Goal: Information Seeking & Learning: Learn about a topic

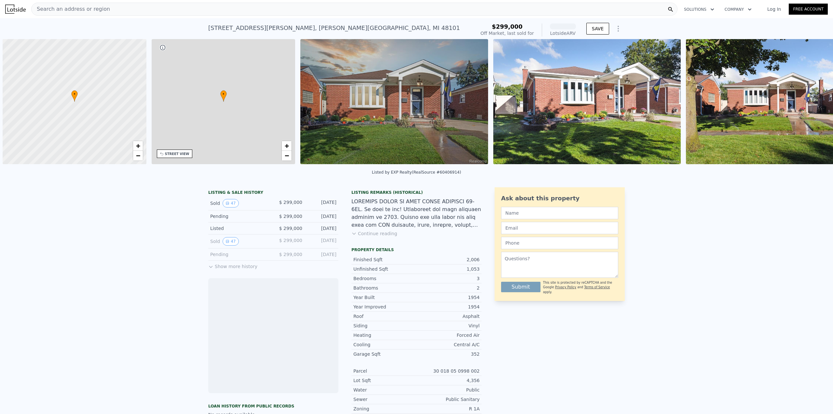
scroll to position [0, 3]
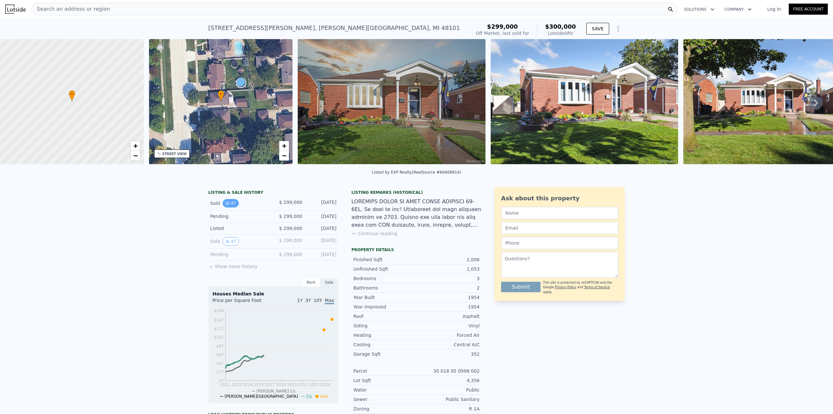
click at [235, 206] on button "47" at bounding box center [231, 203] width 16 height 8
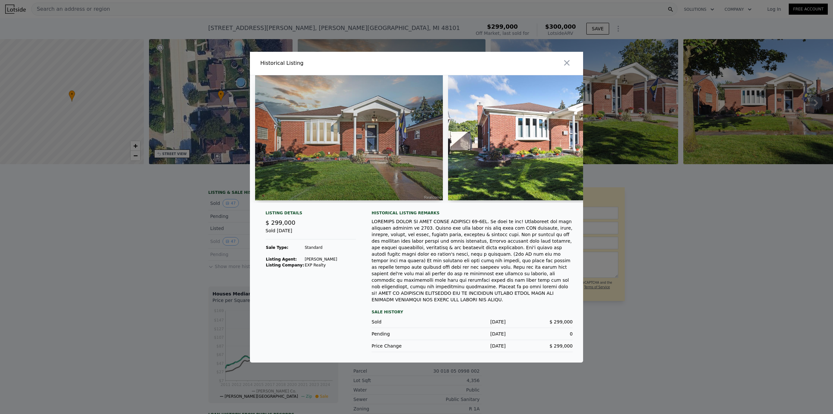
click at [151, 208] on div at bounding box center [416, 207] width 833 height 414
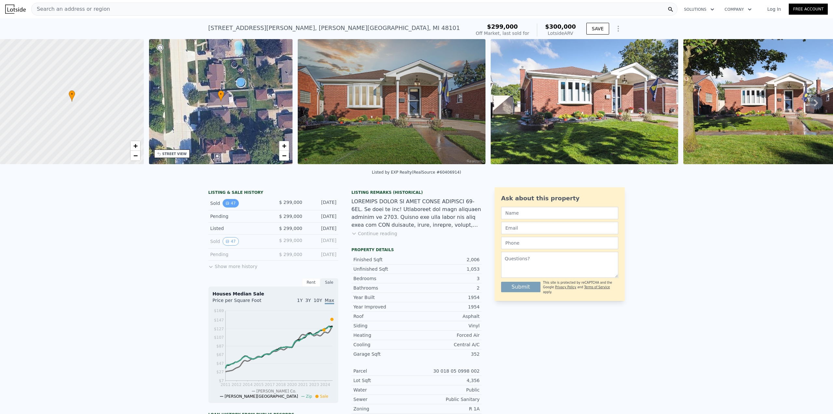
click at [227, 207] on button "47" at bounding box center [231, 203] width 16 height 8
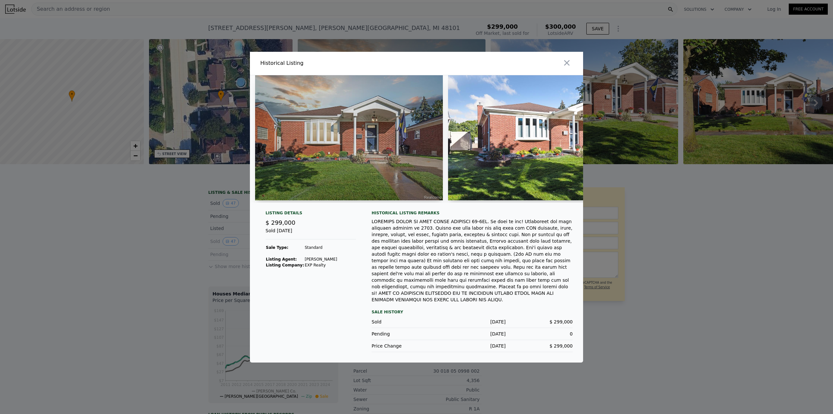
click at [180, 239] on div at bounding box center [416, 207] width 833 height 414
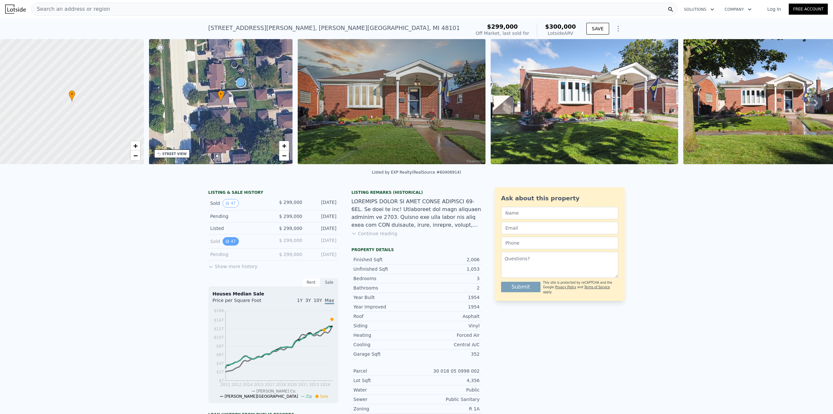
click at [228, 245] on button "47" at bounding box center [231, 241] width 16 height 8
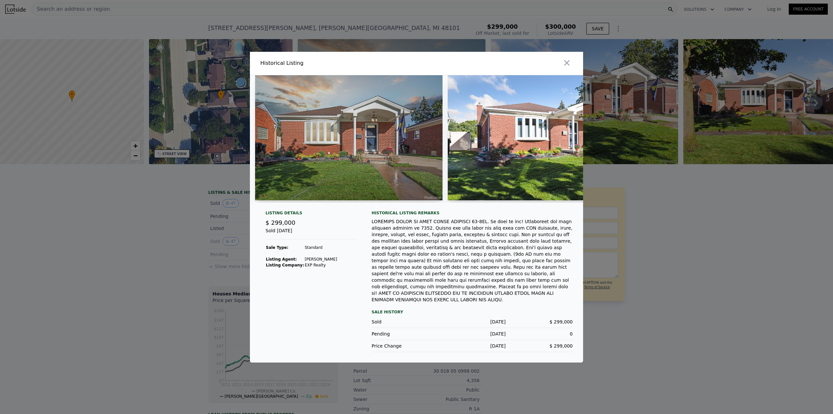
click at [169, 247] on div at bounding box center [416, 207] width 833 height 414
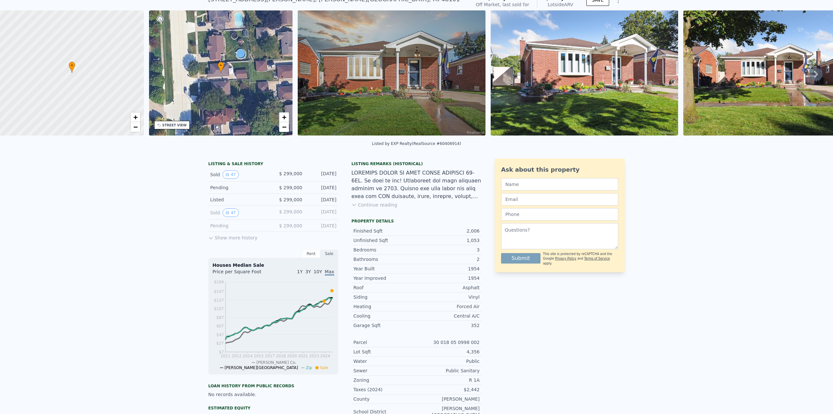
scroll to position [30, 0]
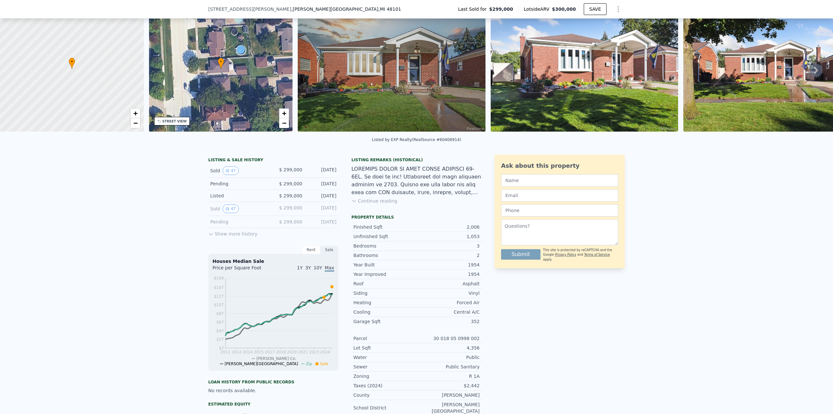
click at [234, 237] on button "Show more history" at bounding box center [232, 232] width 49 height 9
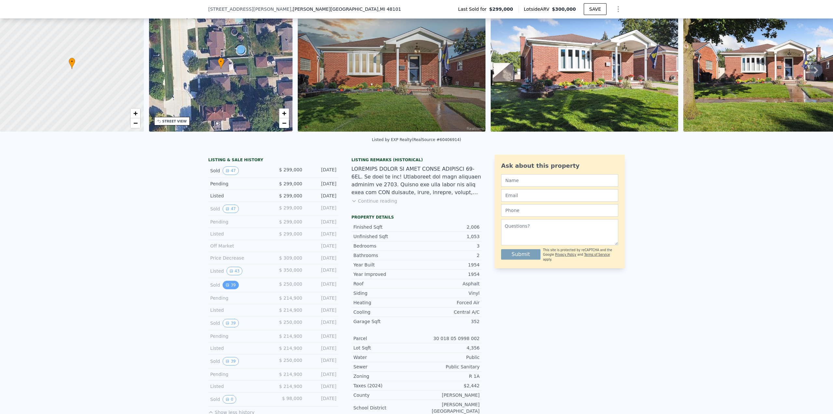
click at [229, 289] on button "39" at bounding box center [231, 285] width 16 height 8
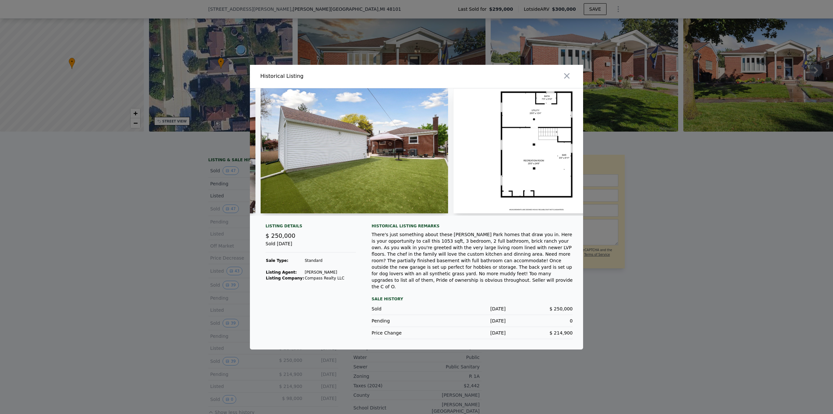
scroll to position [0, 6940]
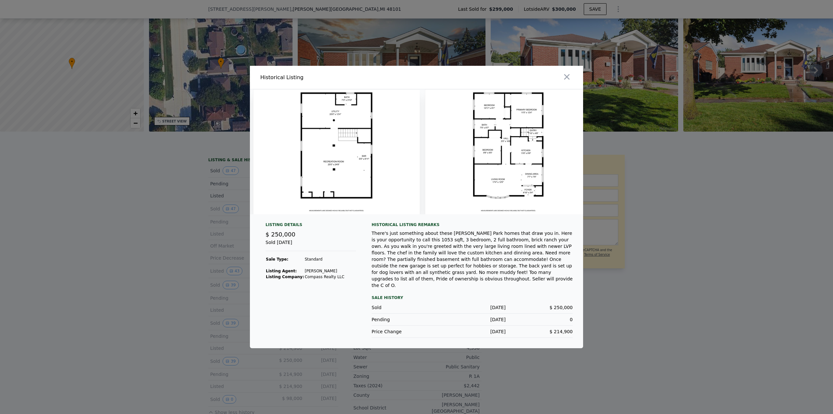
click at [651, 230] on div at bounding box center [416, 207] width 833 height 414
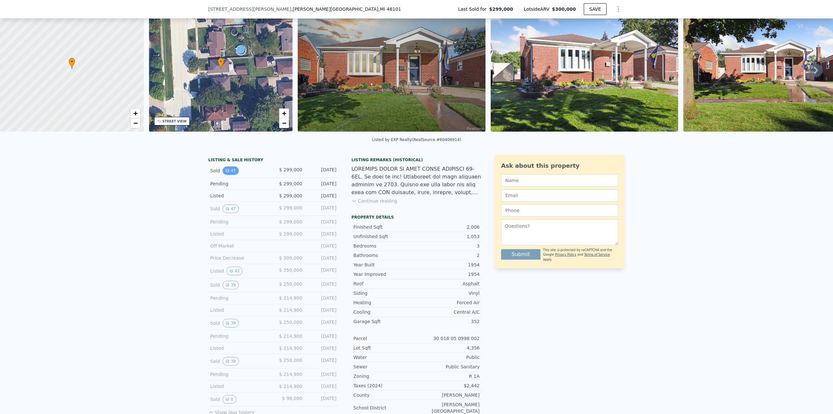
click at [228, 175] on button "47" at bounding box center [231, 170] width 16 height 8
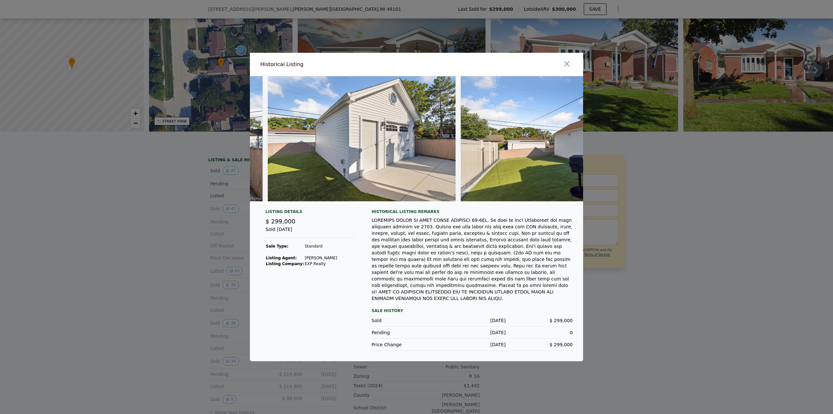
scroll to position [0, 8741]
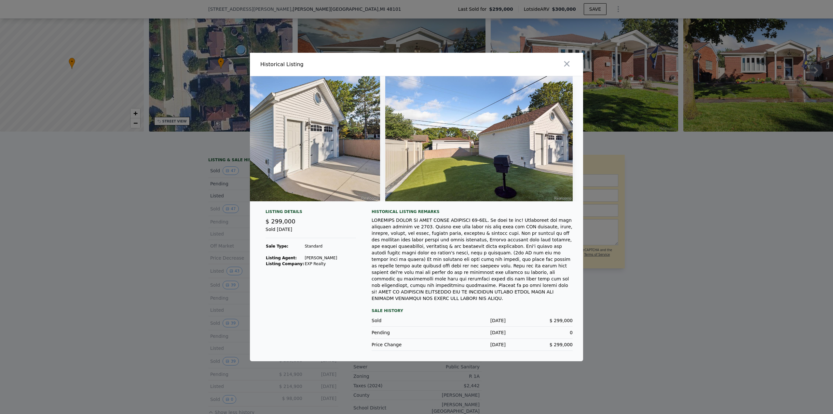
click at [651, 220] on div at bounding box center [416, 207] width 833 height 414
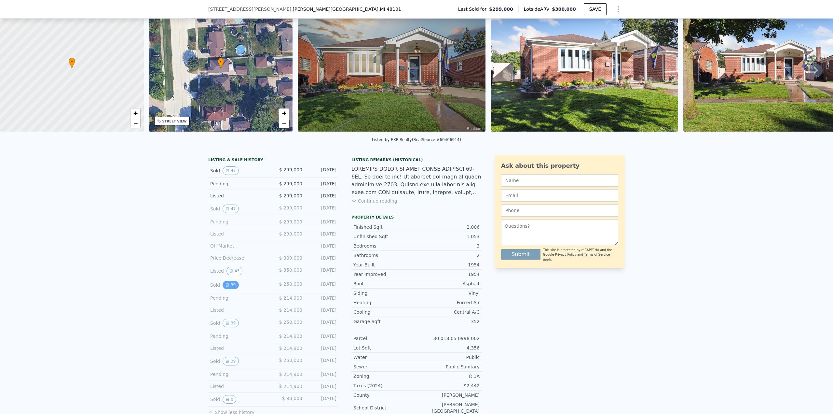
click at [226, 286] on icon "View historical data" at bounding box center [227, 284] width 3 height 3
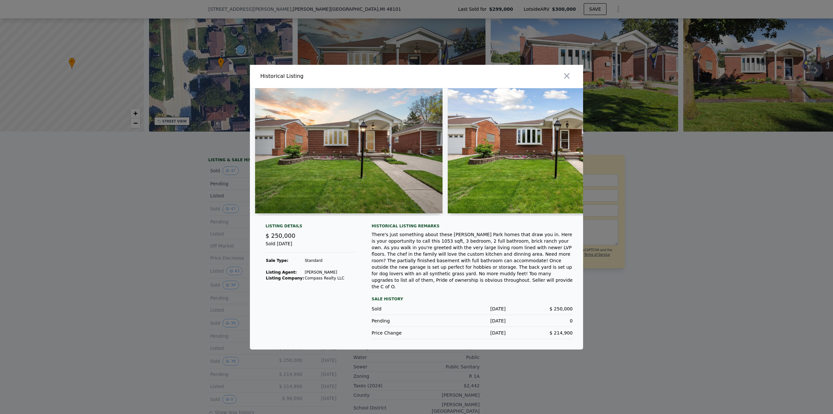
click at [163, 277] on div at bounding box center [416, 207] width 833 height 414
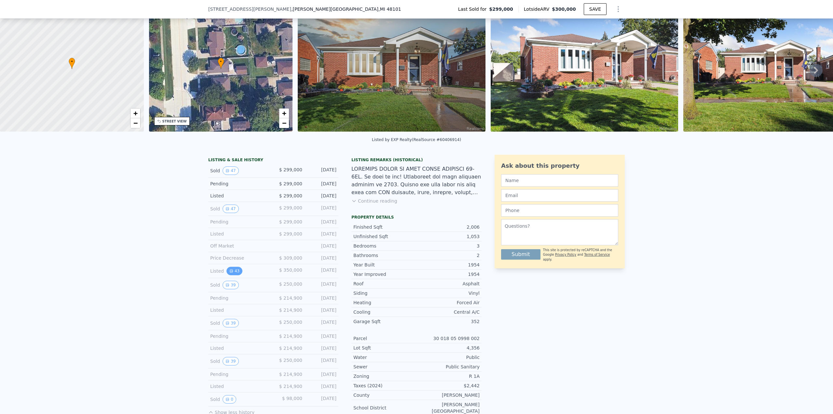
click at [229, 275] on button "43" at bounding box center [235, 271] width 16 height 8
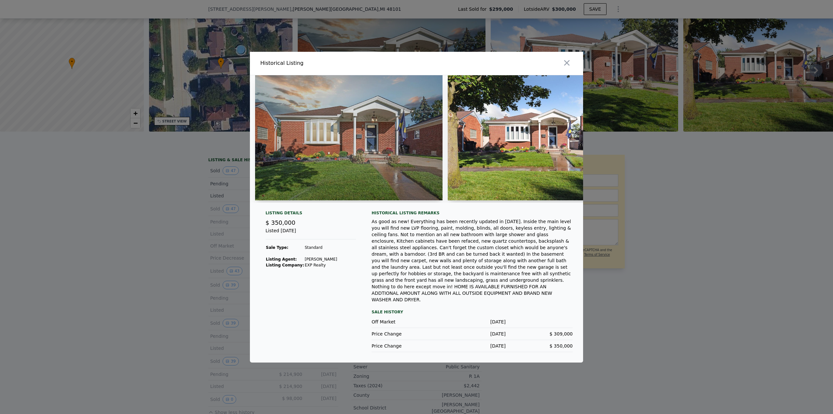
click at [177, 281] on div at bounding box center [416, 207] width 833 height 414
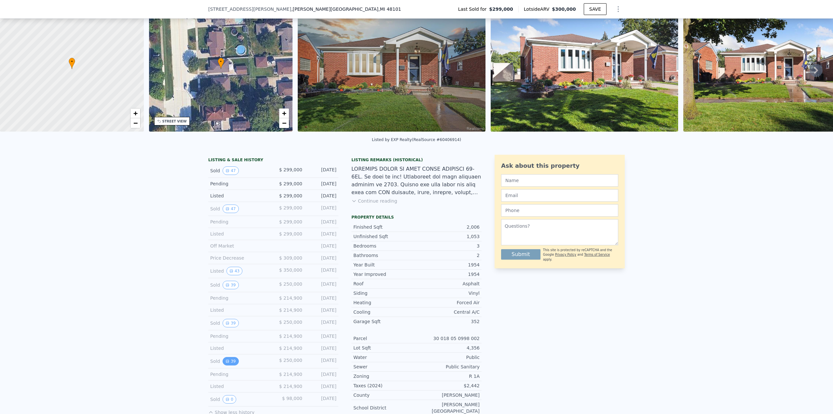
click at [227, 363] on button "39" at bounding box center [231, 361] width 16 height 8
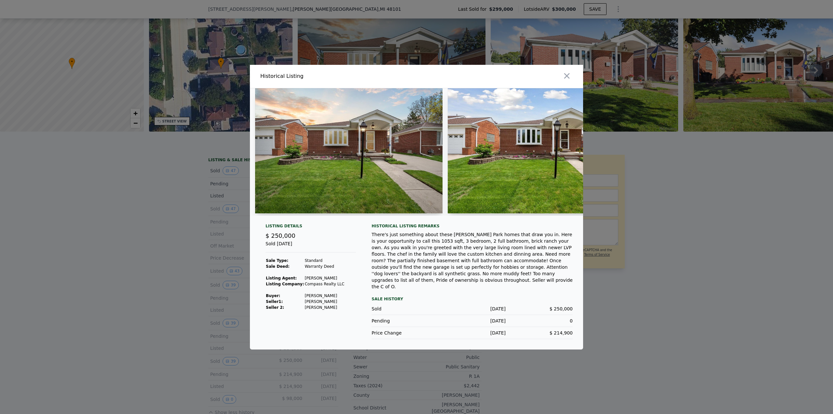
click at [154, 303] on div at bounding box center [416, 207] width 833 height 414
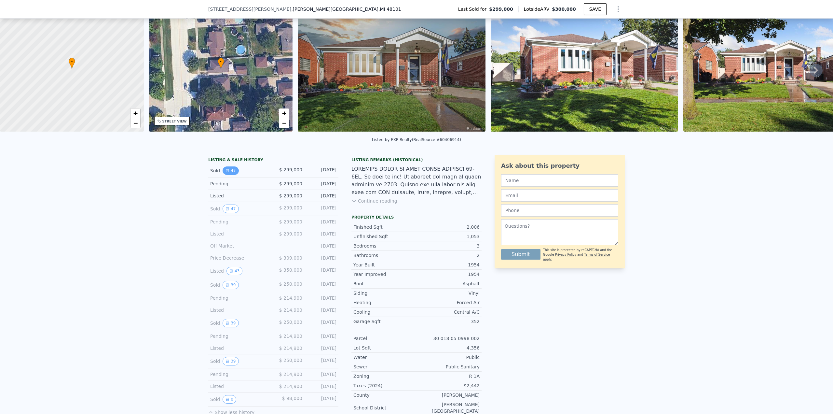
click at [226, 172] on icon "View historical data" at bounding box center [228, 171] width 4 height 4
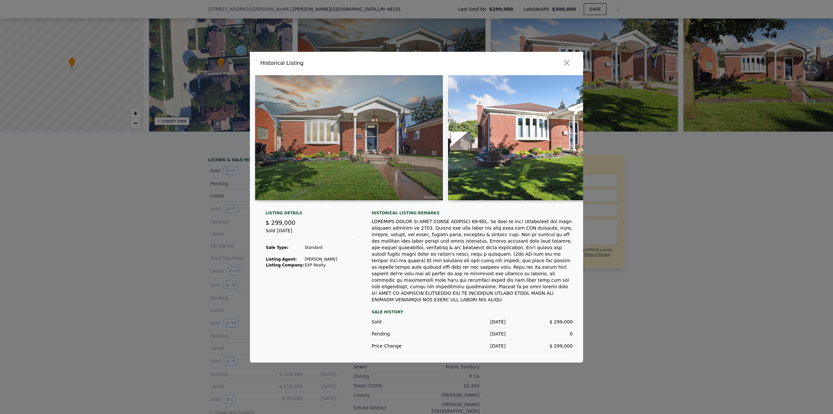
click at [209, 249] on div at bounding box center [416, 207] width 833 height 414
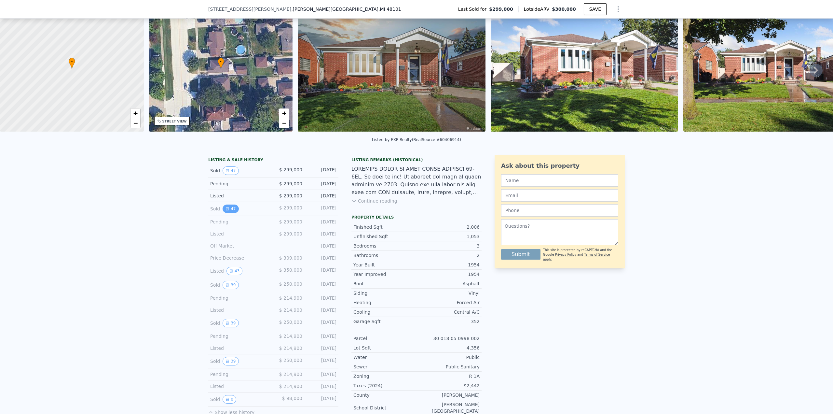
click at [229, 213] on button "47" at bounding box center [231, 208] width 16 height 8
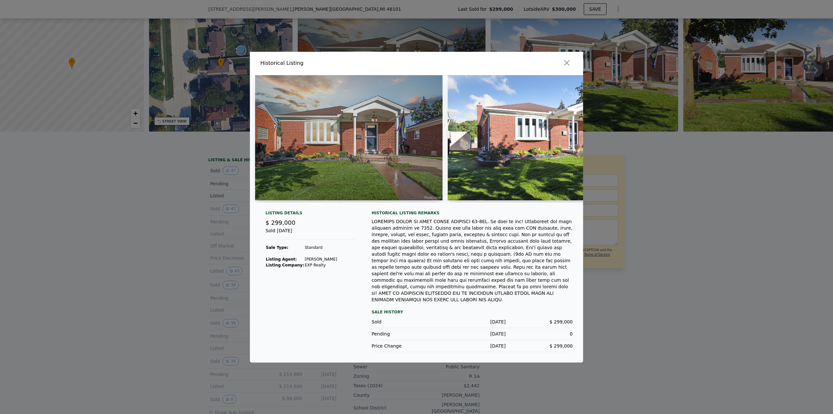
click at [120, 268] on div at bounding box center [416, 207] width 833 height 414
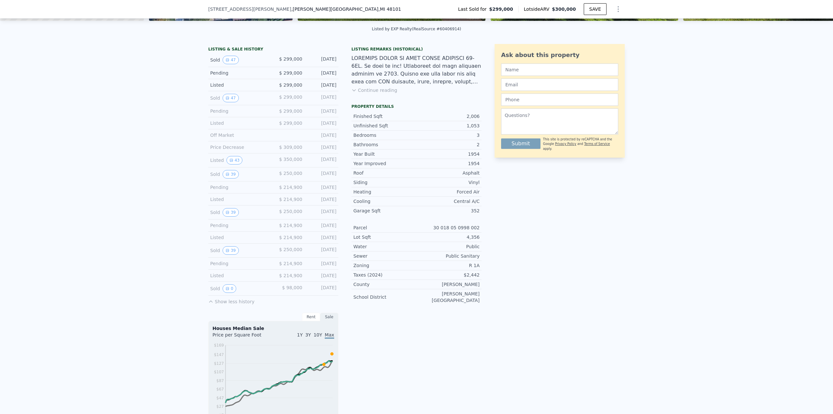
scroll to position [160, 0]
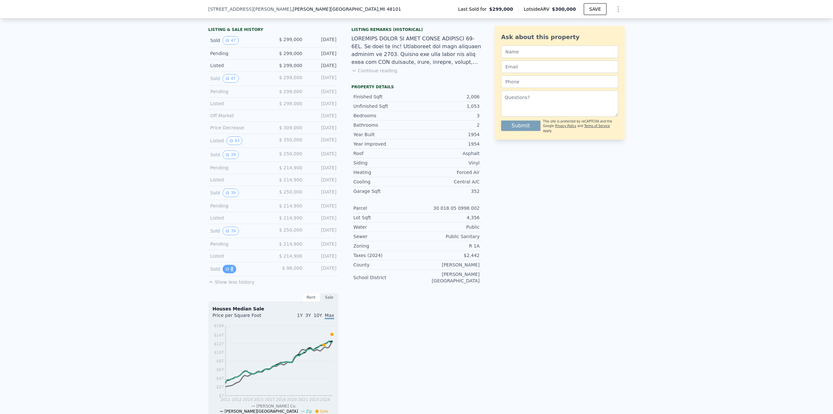
drag, startPoint x: 228, startPoint y: 279, endPoint x: 229, endPoint y: 275, distance: 3.6
click at [229, 276] on div "Sold 0 $ 98,000 [DATE]" at bounding box center [273, 269] width 130 height 14
click at [229, 273] on button "0" at bounding box center [230, 269] width 14 height 8
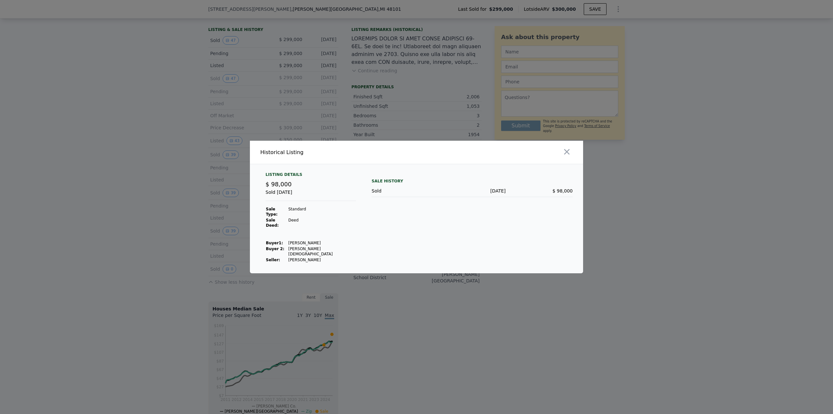
click at [187, 239] on div at bounding box center [416, 207] width 833 height 414
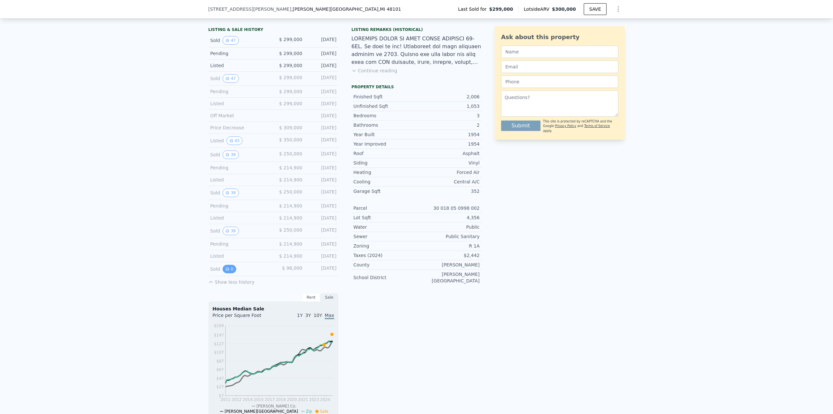
click at [226, 271] on icon "View historical data" at bounding box center [228, 269] width 4 height 4
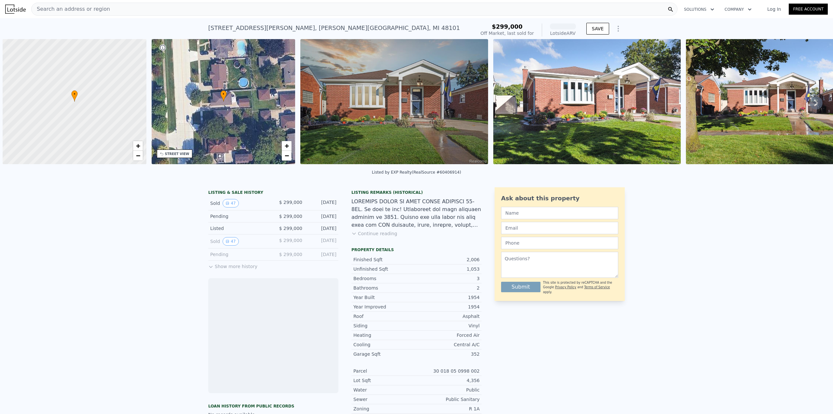
scroll to position [0, 3]
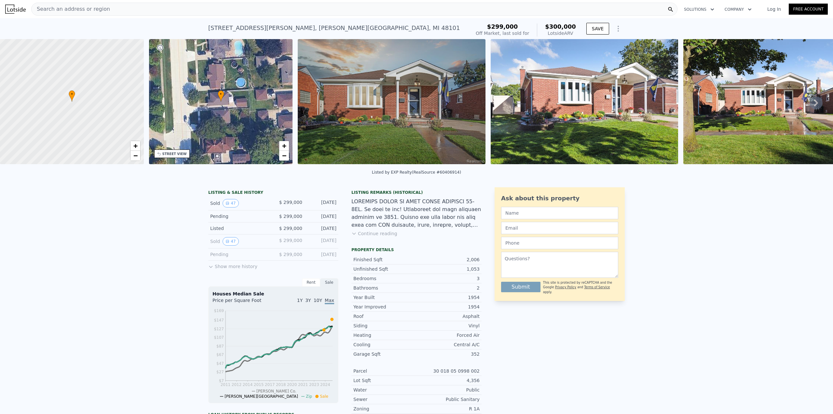
click at [203, 12] on div "Search an address or region" at bounding box center [354, 9] width 646 height 13
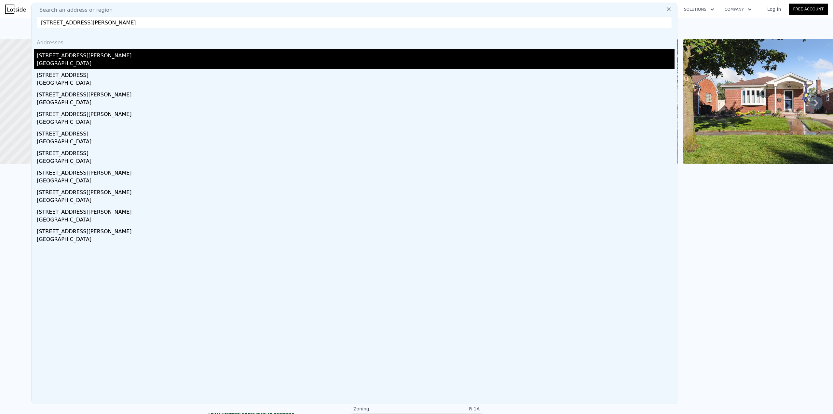
type input "15745 McLain Ave, Allen Park, MI 48101"
click at [126, 57] on div "15745 Mclain Ave" at bounding box center [356, 54] width 638 height 10
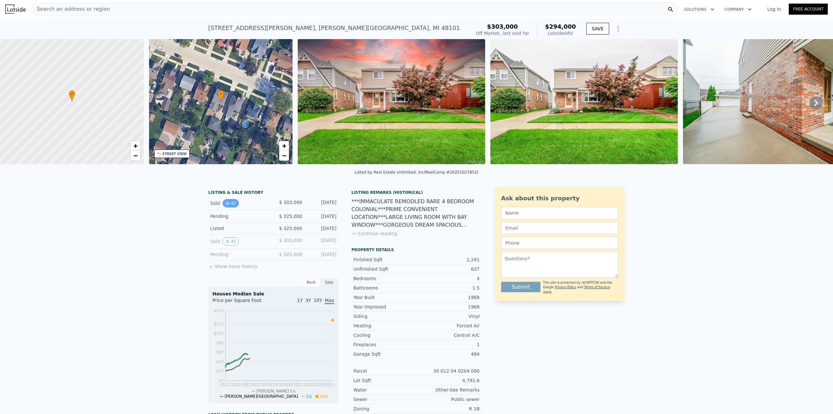
click at [230, 207] on button "42" at bounding box center [231, 203] width 16 height 8
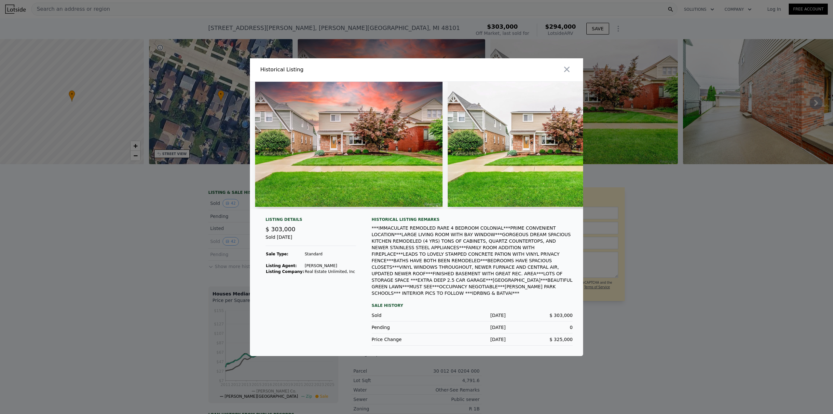
click at [203, 243] on div at bounding box center [416, 207] width 833 height 414
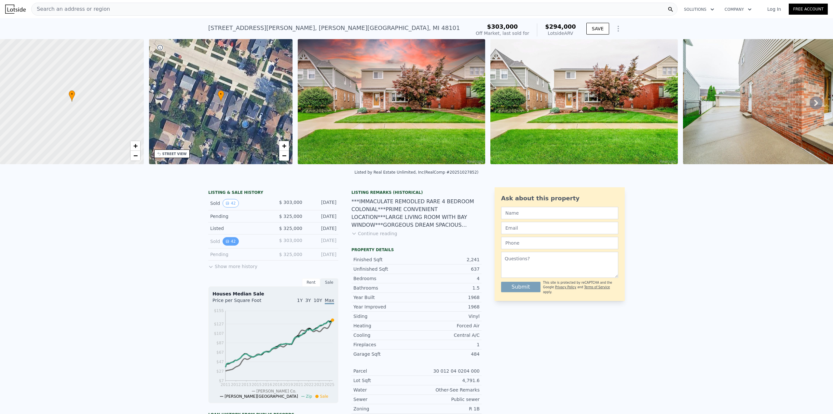
click at [223, 245] on button "42" at bounding box center [231, 241] width 16 height 8
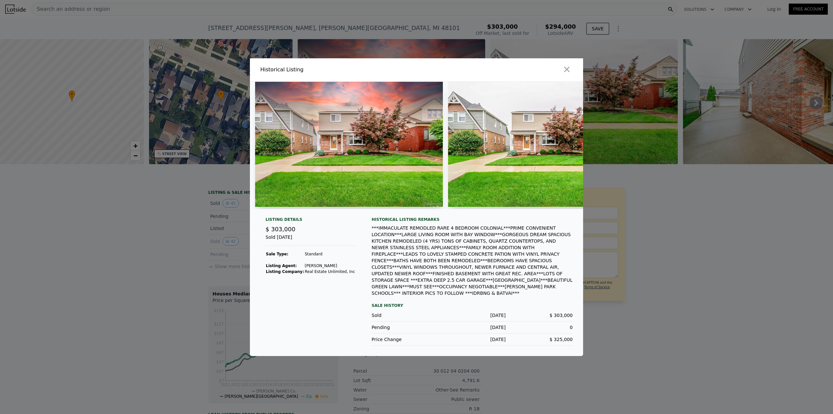
click at [180, 230] on div at bounding box center [416, 207] width 833 height 414
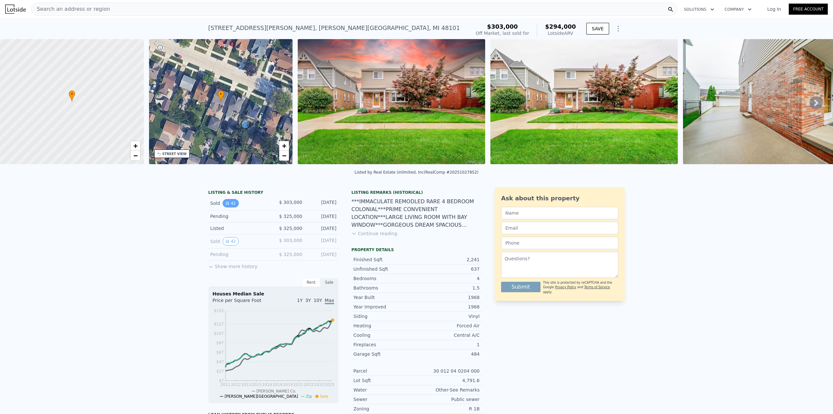
click at [229, 206] on button "42" at bounding box center [231, 203] width 16 height 8
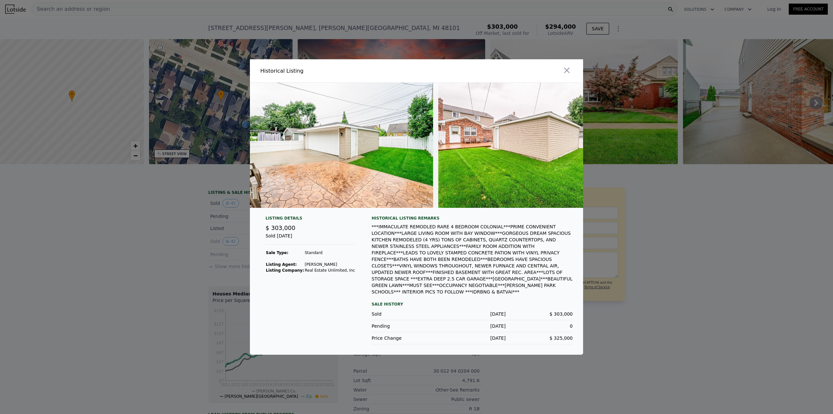
scroll to position [0, 7765]
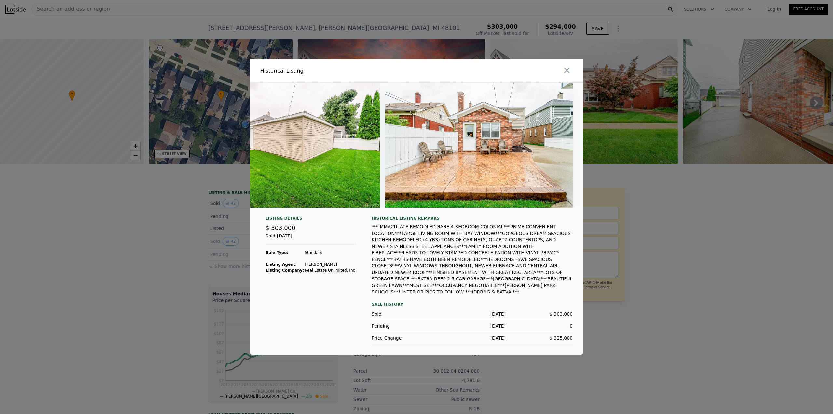
click at [663, 207] on div at bounding box center [416, 207] width 833 height 414
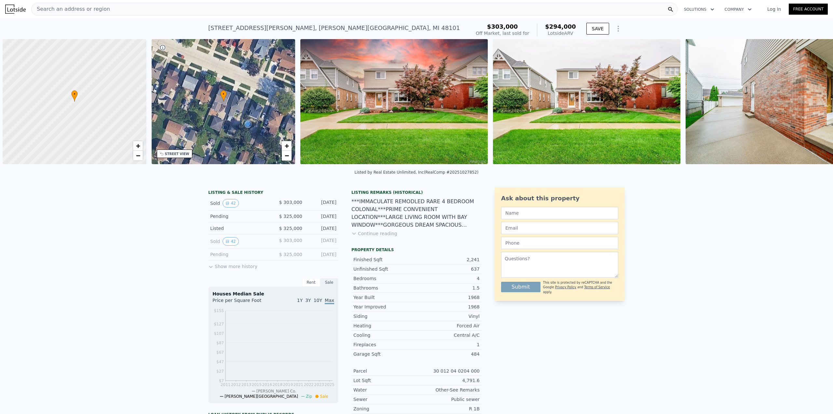
scroll to position [0, 3]
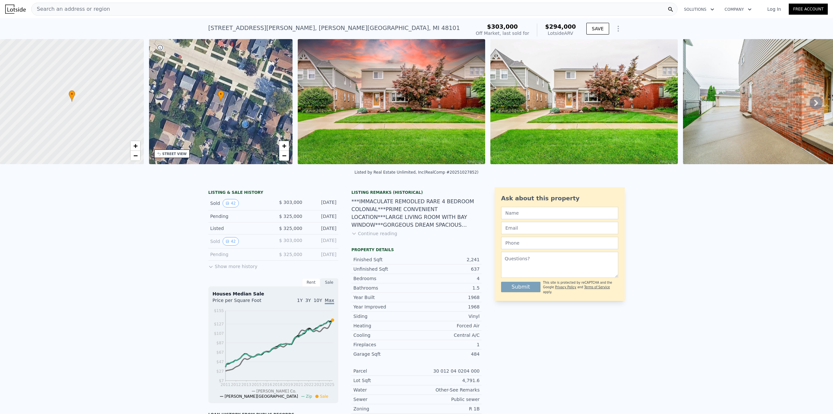
click at [286, 7] on div "Search an address or region" at bounding box center [354, 9] width 646 height 13
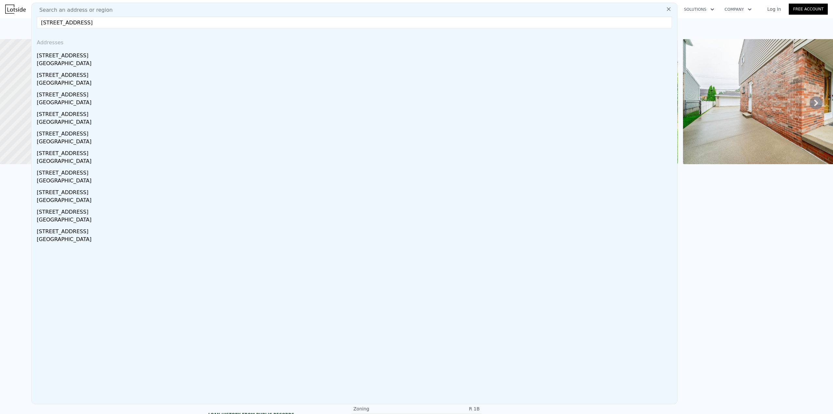
type input "10018 Manor Ave, Allen Park, MI 48101"
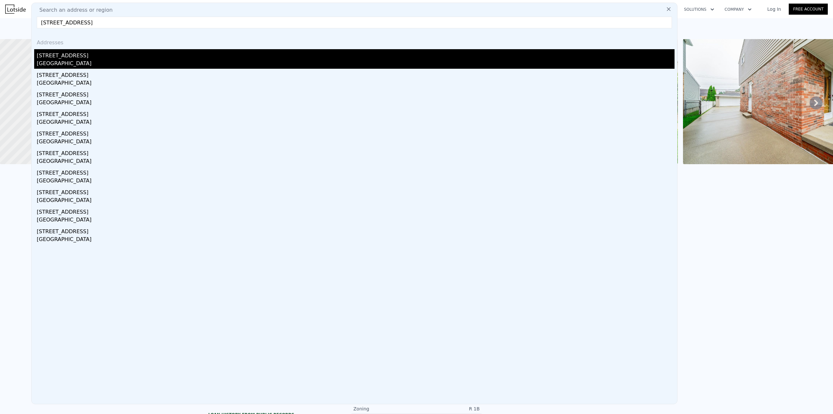
drag, startPoint x: 141, startPoint y: 54, endPoint x: 136, endPoint y: 56, distance: 5.1
click at [136, 56] on div "10018 Manor Ave" at bounding box center [356, 54] width 638 height 10
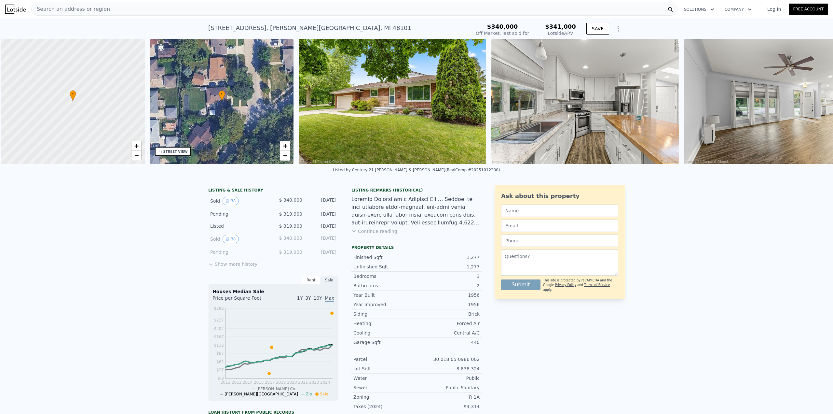
scroll to position [0, 3]
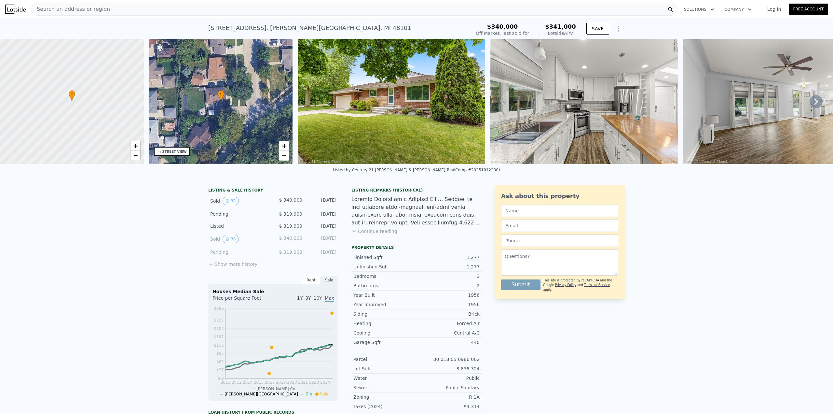
click at [222, 267] on button "Show more history" at bounding box center [232, 262] width 49 height 9
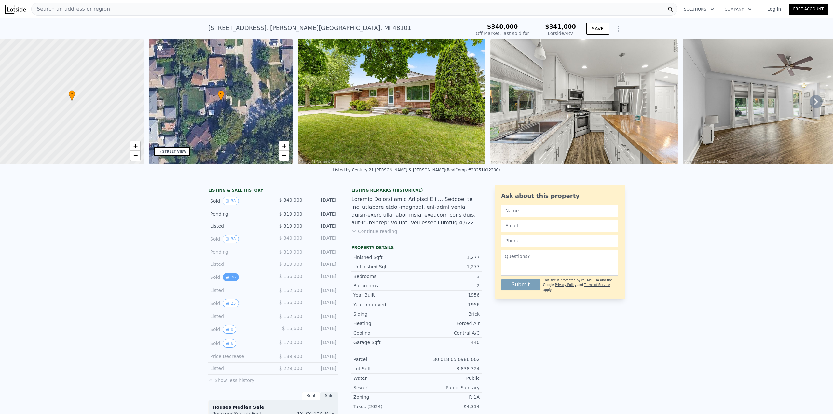
click at [226, 281] on button "26" at bounding box center [231, 277] width 16 height 8
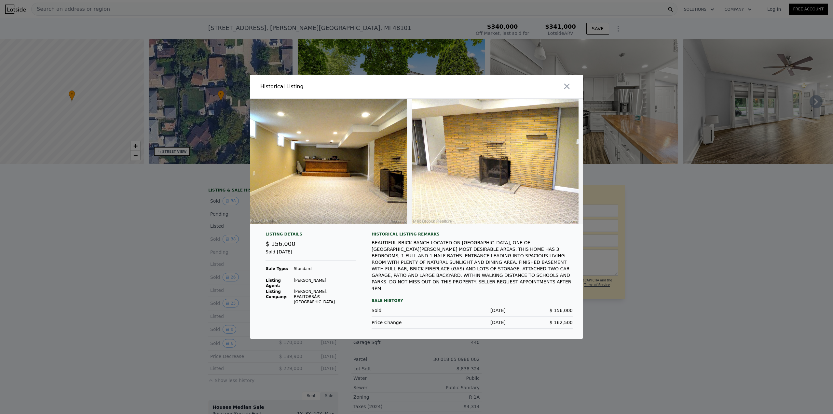
scroll to position [0, 3895]
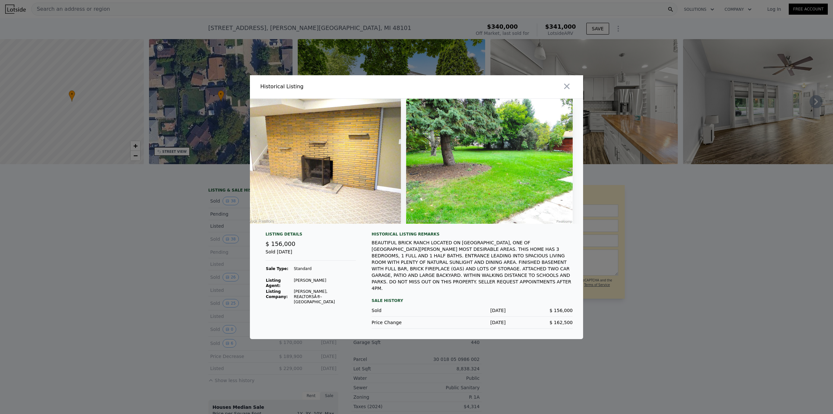
click at [657, 235] on div at bounding box center [416, 207] width 833 height 414
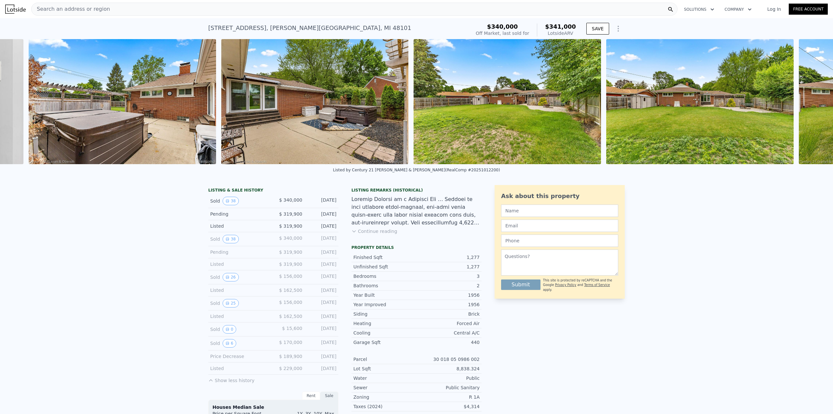
scroll to position [0, 6743]
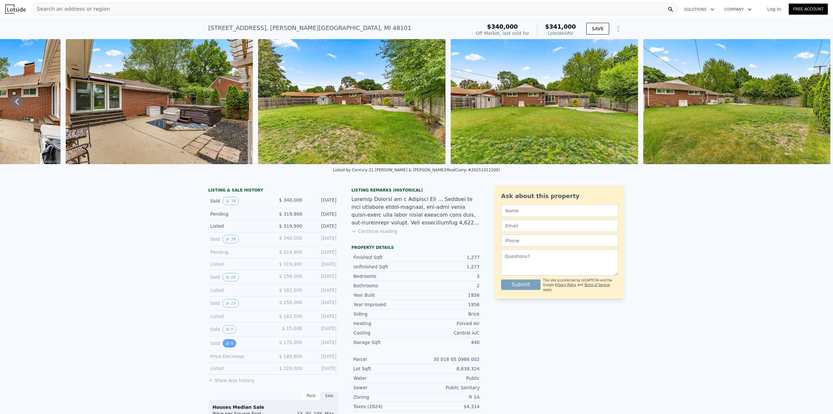
click at [228, 347] on button "6" at bounding box center [230, 343] width 14 height 8
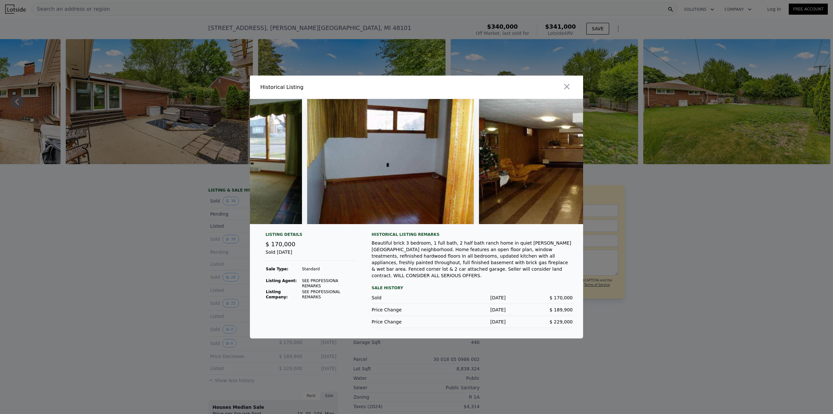
scroll to position [0, 708]
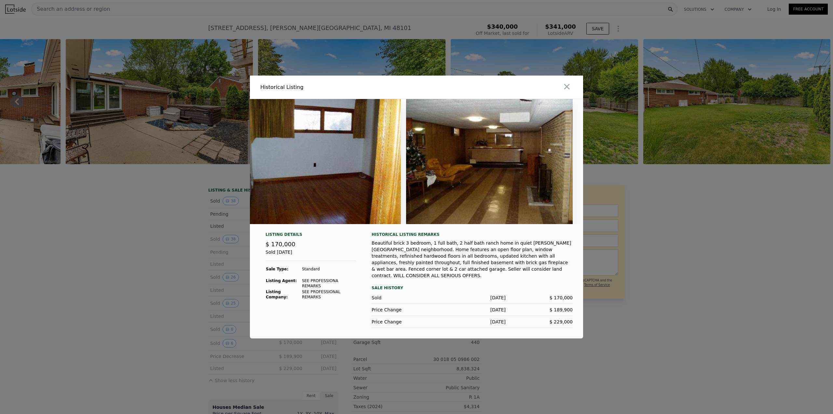
click at [667, 245] on div at bounding box center [416, 207] width 833 height 414
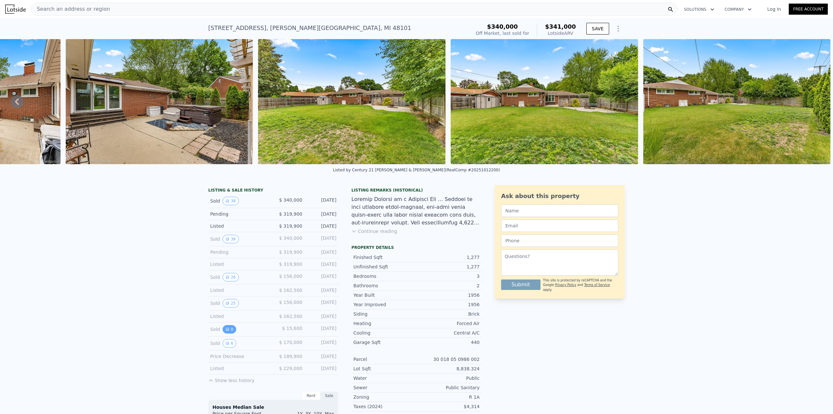
click at [232, 332] on button "0" at bounding box center [230, 329] width 14 height 8
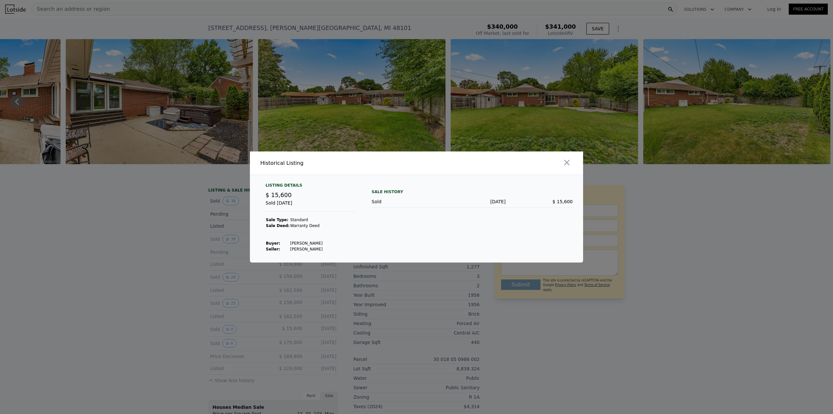
click at [197, 308] on div at bounding box center [416, 207] width 833 height 414
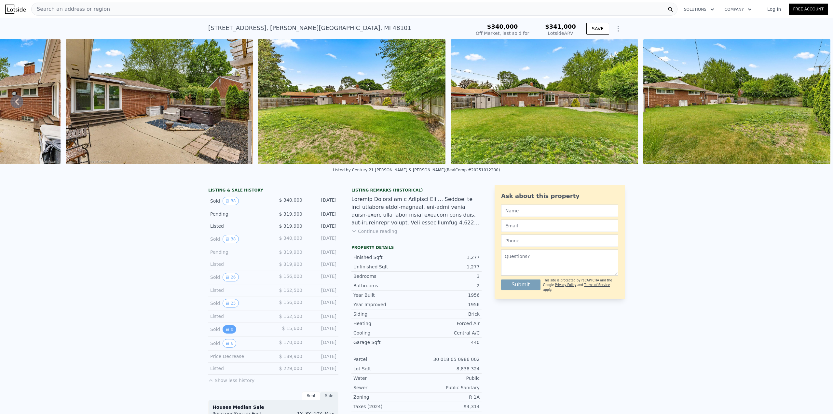
click at [223, 331] on button "0" at bounding box center [230, 329] width 14 height 8
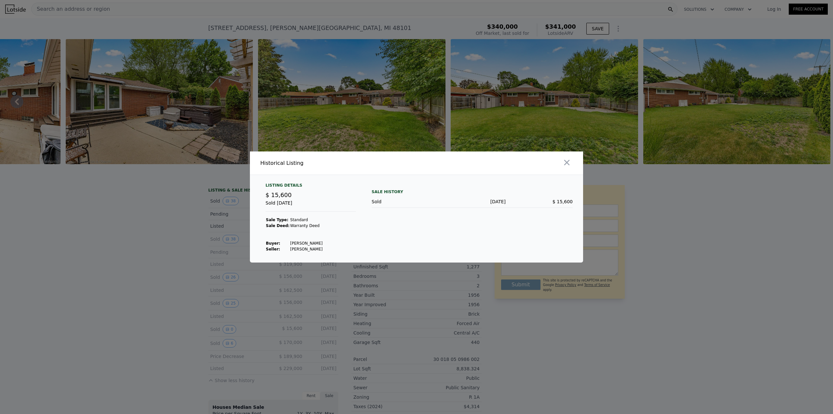
click at [257, 346] on div at bounding box center [416, 207] width 833 height 414
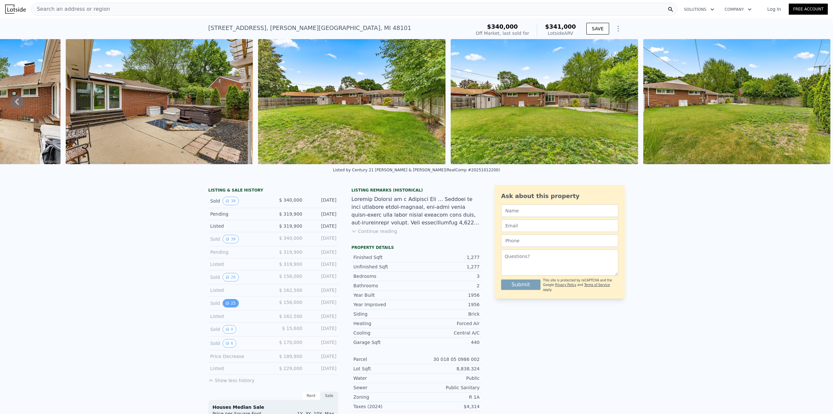
click at [226, 304] on icon "View historical data" at bounding box center [227, 303] width 3 height 3
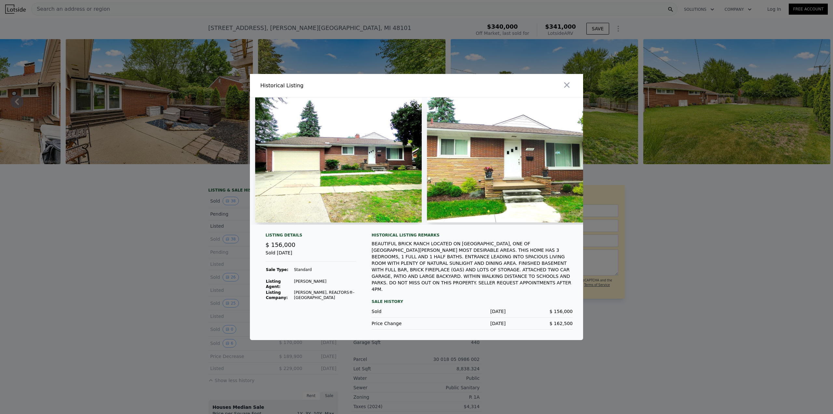
click at [226, 298] on div at bounding box center [416, 207] width 833 height 414
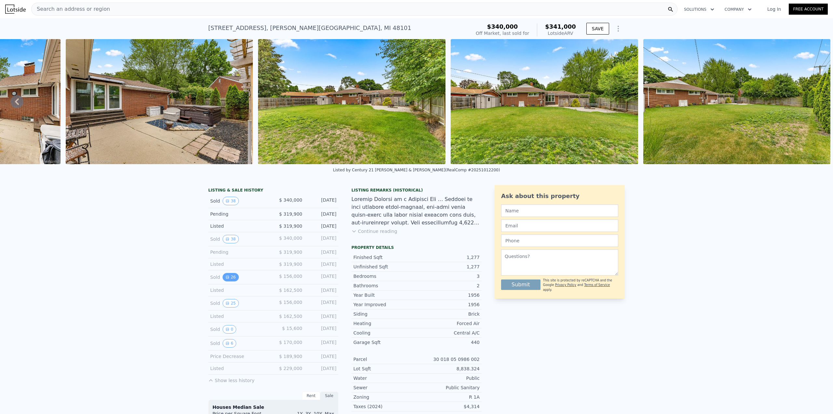
click at [230, 281] on button "26" at bounding box center [231, 277] width 16 height 8
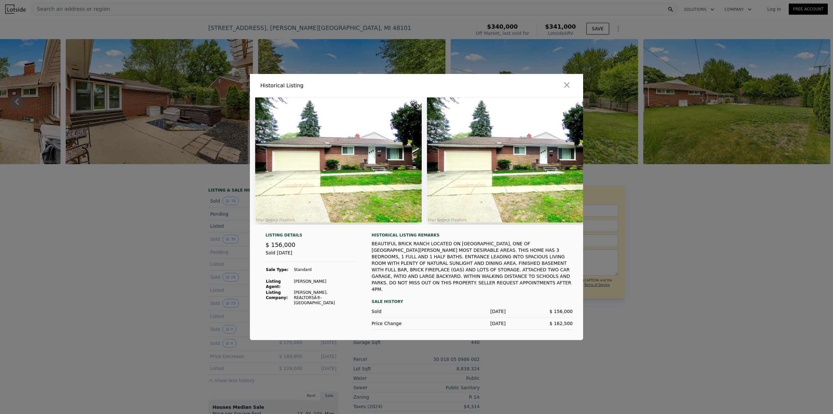
click at [225, 289] on div at bounding box center [416, 207] width 833 height 414
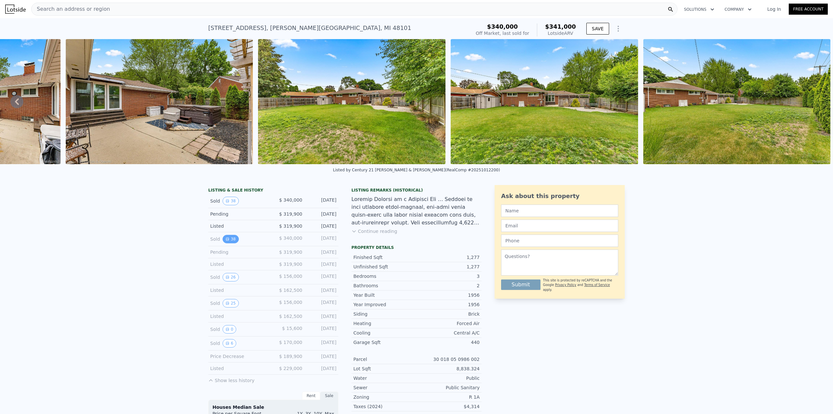
click at [227, 241] on button "38" at bounding box center [231, 239] width 16 height 8
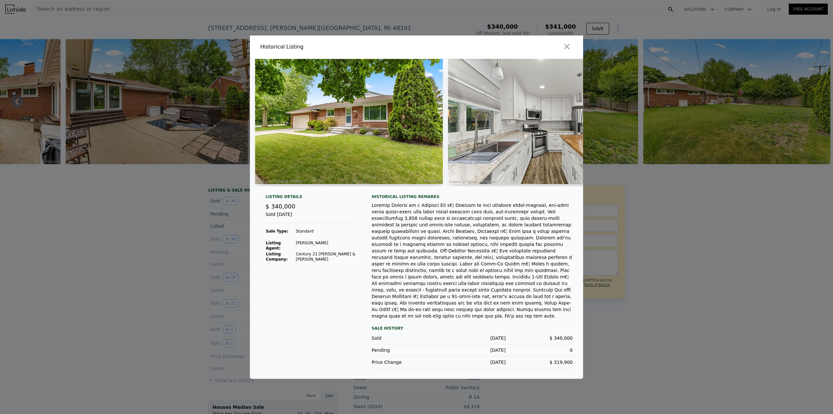
click at [222, 243] on div at bounding box center [416, 207] width 833 height 414
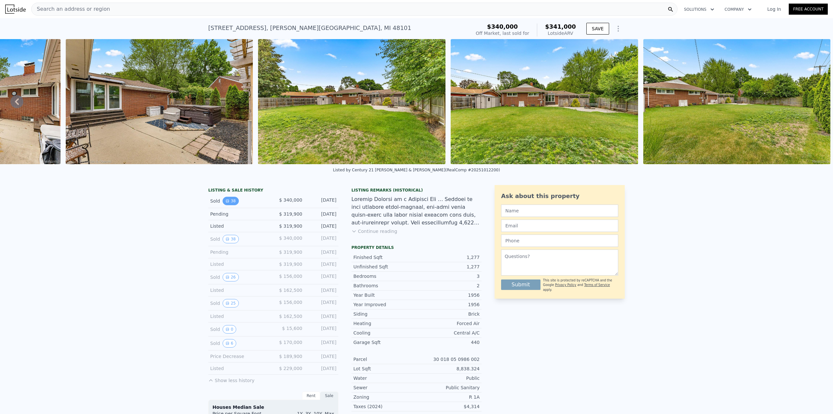
click at [226, 203] on icon "View historical data" at bounding box center [228, 201] width 4 height 4
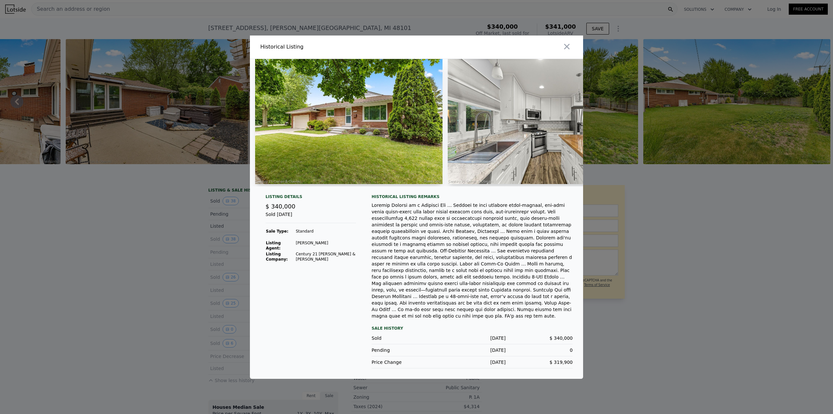
click at [196, 258] on div at bounding box center [416, 207] width 833 height 414
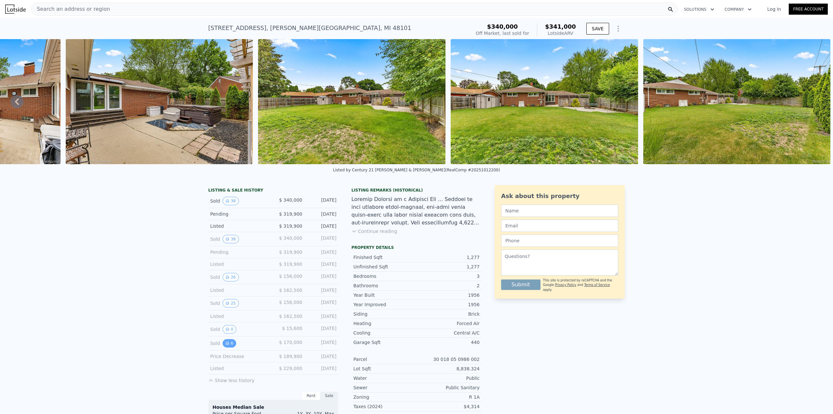
click at [228, 347] on button "6" at bounding box center [230, 343] width 14 height 8
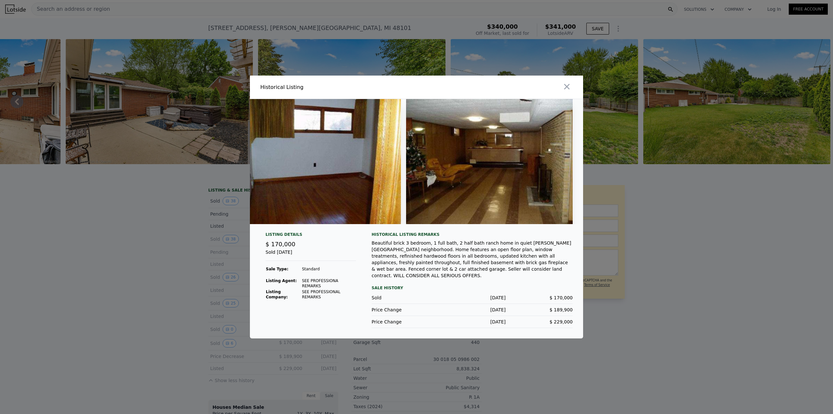
click at [668, 254] on div at bounding box center [416, 207] width 833 height 414
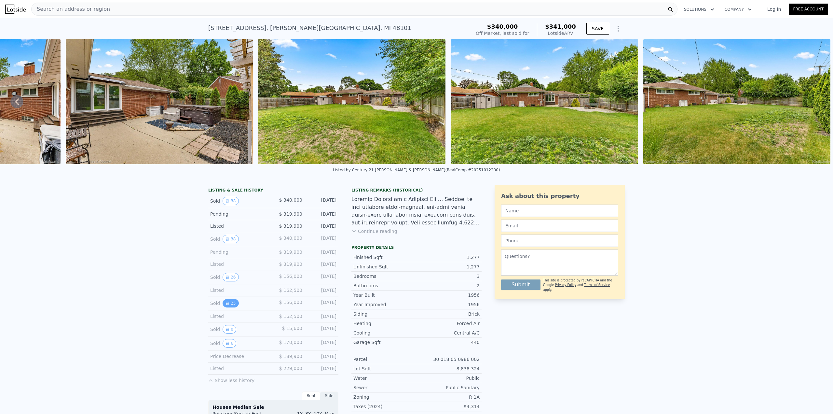
click at [226, 305] on icon "View historical data" at bounding box center [228, 303] width 4 height 4
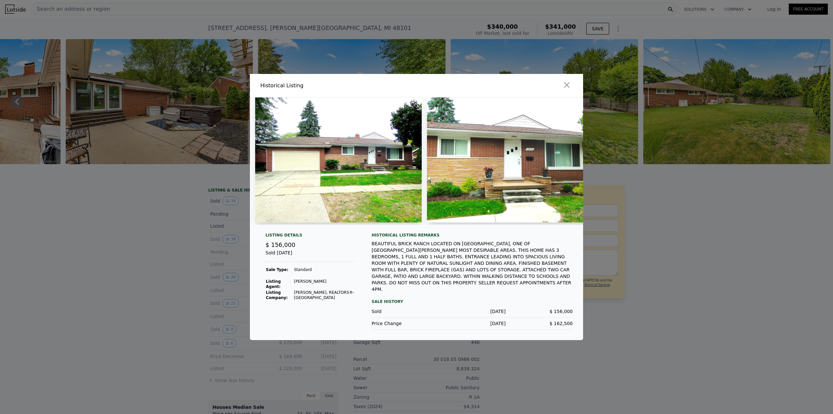
drag, startPoint x: 292, startPoint y: 234, endPoint x: 306, endPoint y: 235, distance: 14.0
click at [306, 230] on div at bounding box center [416, 163] width 333 height 132
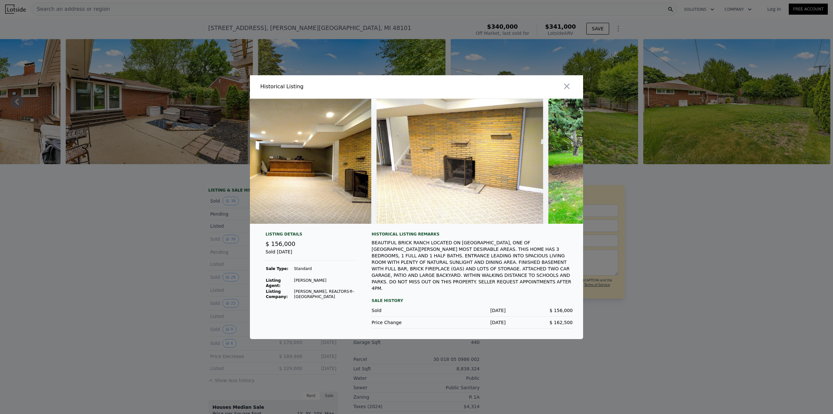
scroll to position [0, 3723]
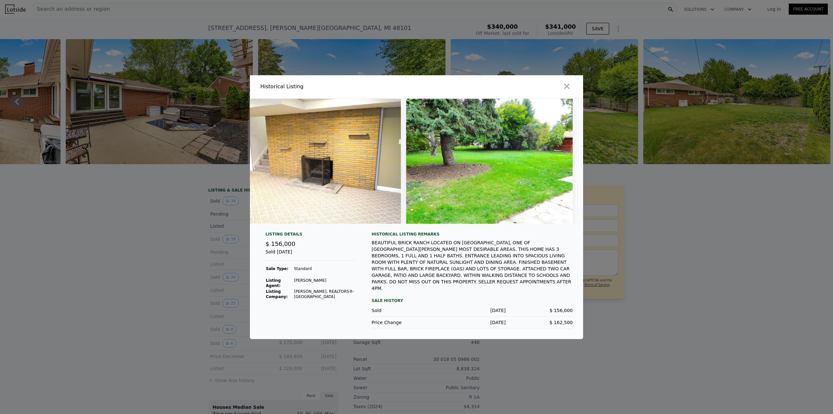
click at [639, 230] on div at bounding box center [416, 207] width 833 height 414
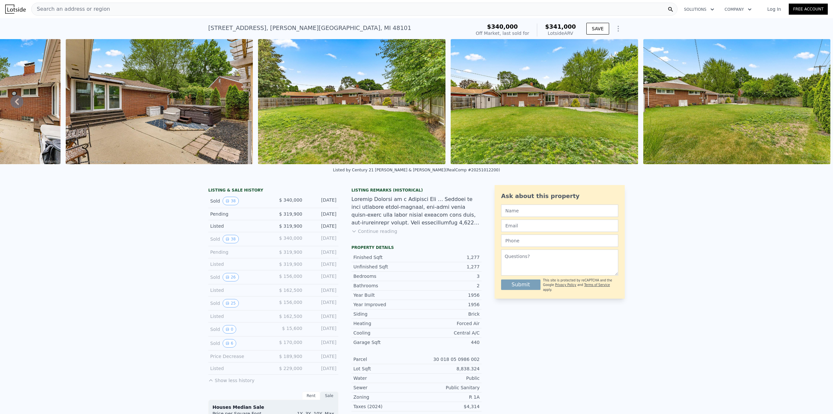
click at [241, 214] on div "Pending $ 319,900 Jul 2, 2025" at bounding box center [273, 214] width 130 height 12
click at [232, 205] on button "38" at bounding box center [231, 201] width 16 height 8
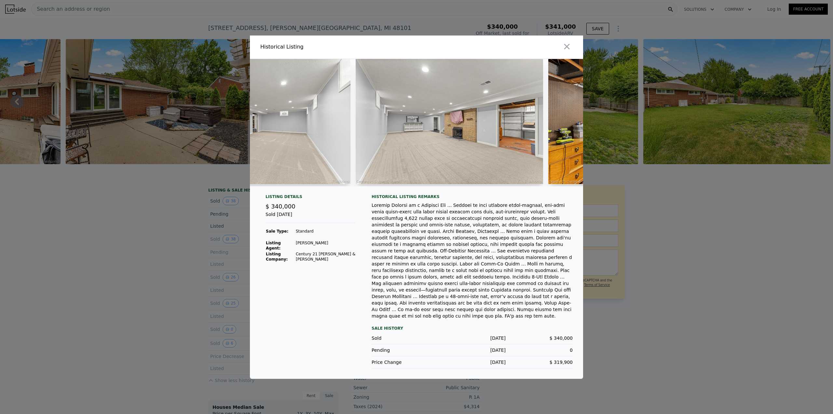
scroll to position [0, 5312]
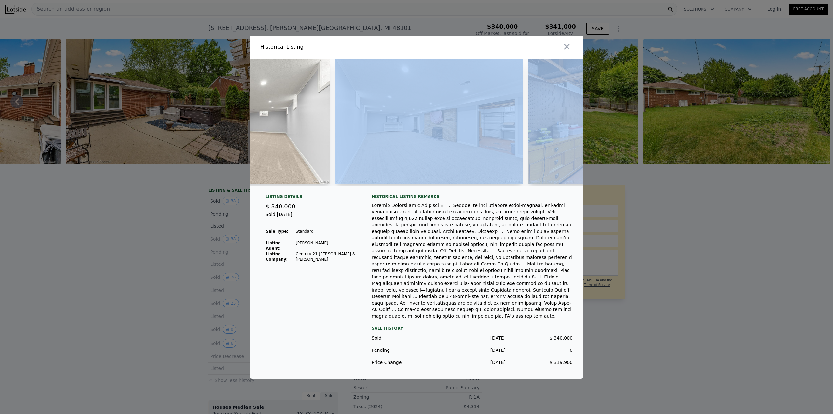
drag, startPoint x: 525, startPoint y: 193, endPoint x: 532, endPoint y: 193, distance: 7.5
click at [532, 186] on div at bounding box center [416, 122] width 333 height 127
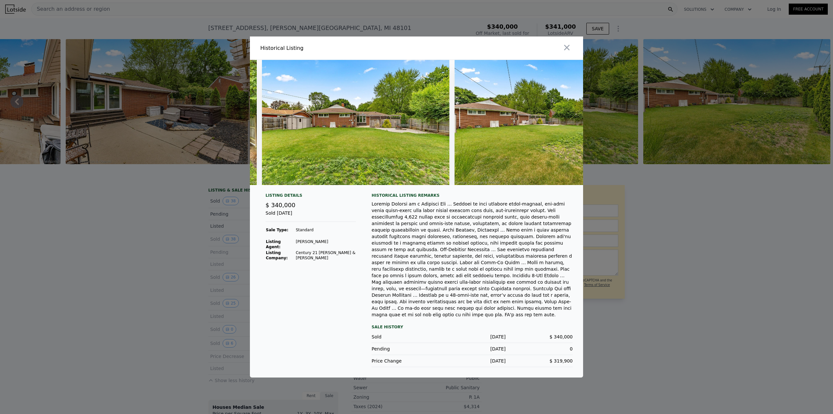
scroll to position [0, 6912]
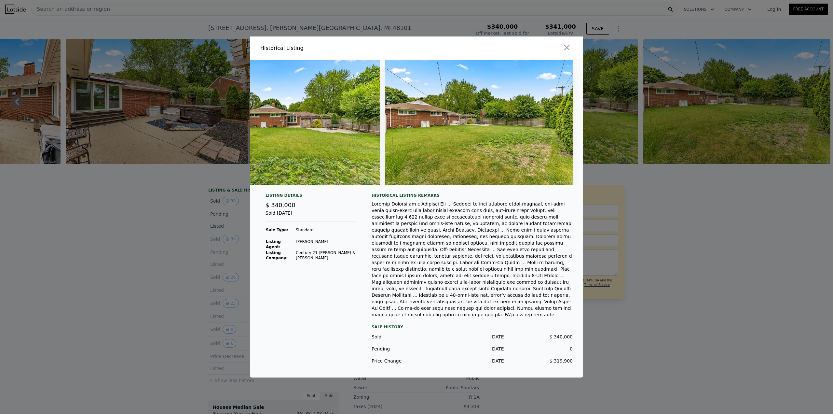
click at [698, 196] on div at bounding box center [416, 207] width 833 height 414
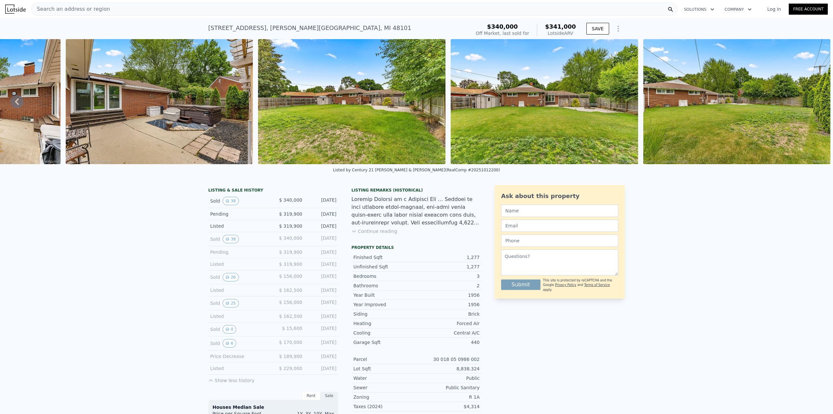
click at [278, 7] on div "Search an address or region" at bounding box center [354, 9] width 646 height 13
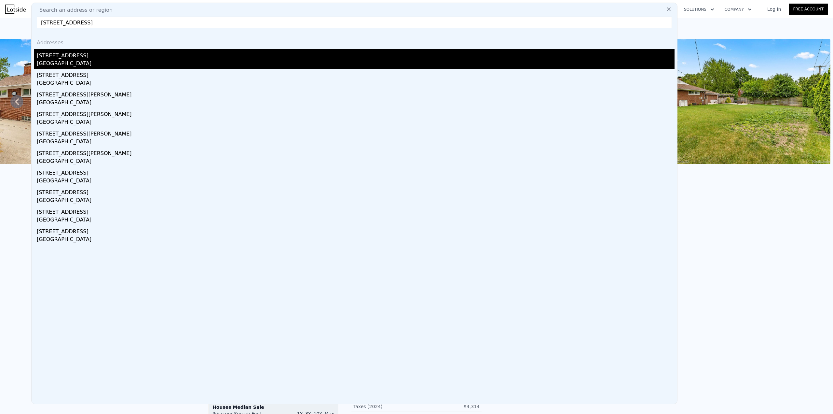
type input "17276 Midway Ave, Allen Park, MI 48101"
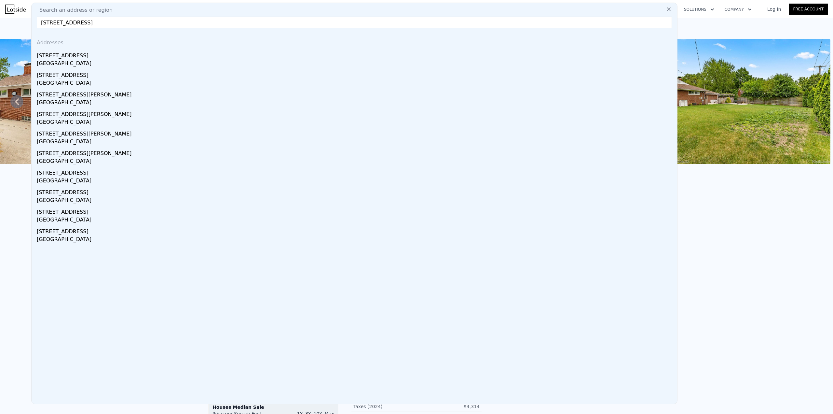
click at [100, 57] on div "17276 Midway Ave" at bounding box center [356, 54] width 638 height 10
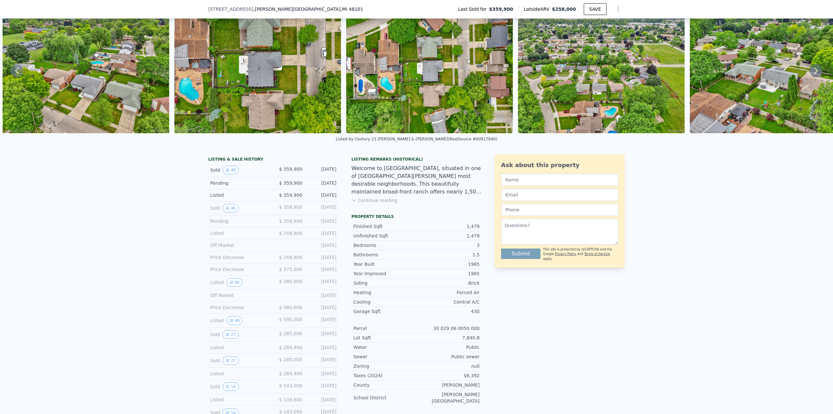
scroll to position [30, 0]
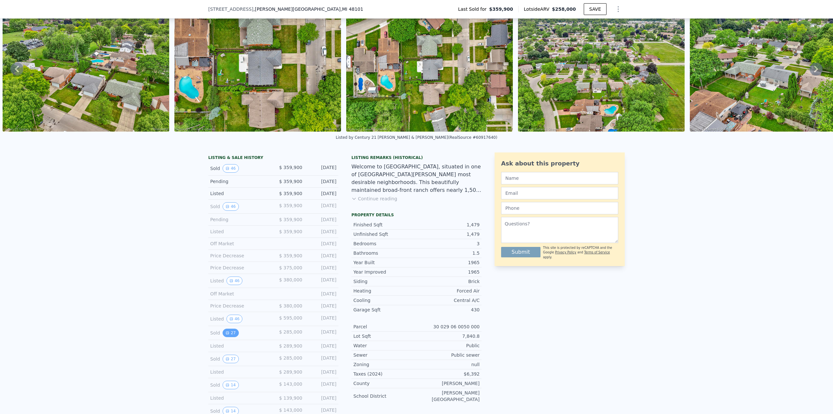
click at [230, 337] on button "27" at bounding box center [231, 332] width 16 height 8
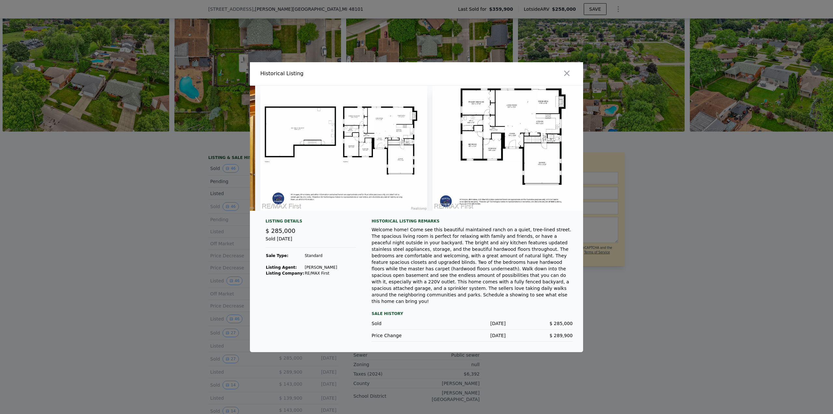
scroll to position [0, 4582]
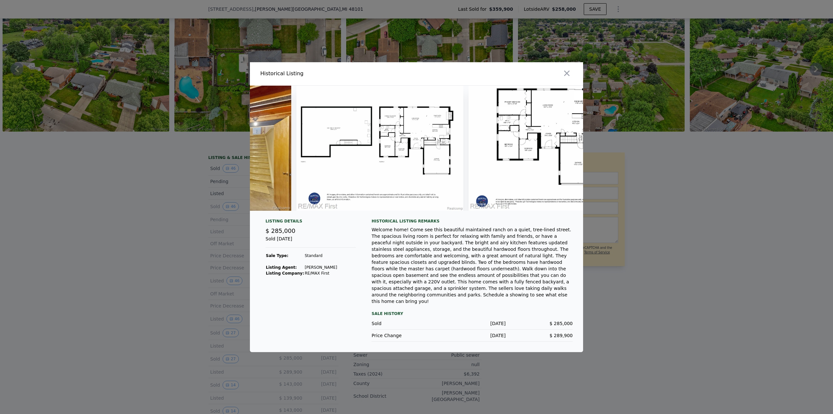
click at [724, 236] on div at bounding box center [416, 207] width 833 height 414
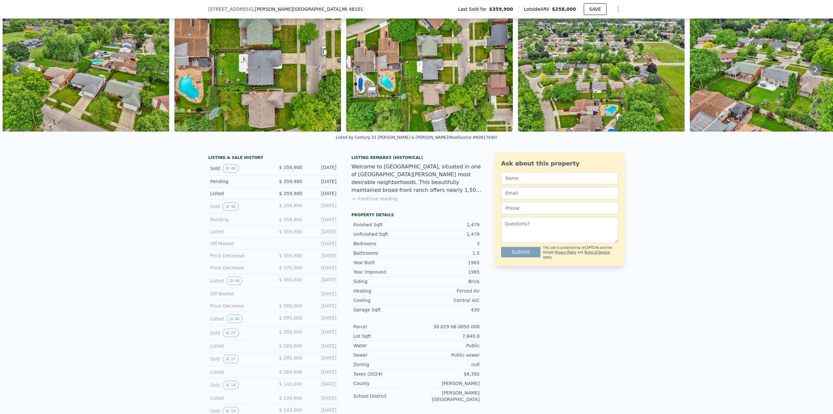
click at [374, 209] on div "Listing Remarks (Historical) Welcome to 17276 Midway, situated in one of Allen …" at bounding box center [416, 182] width 130 height 55
click at [374, 202] on button "Continue reading" at bounding box center [374, 198] width 46 height 7
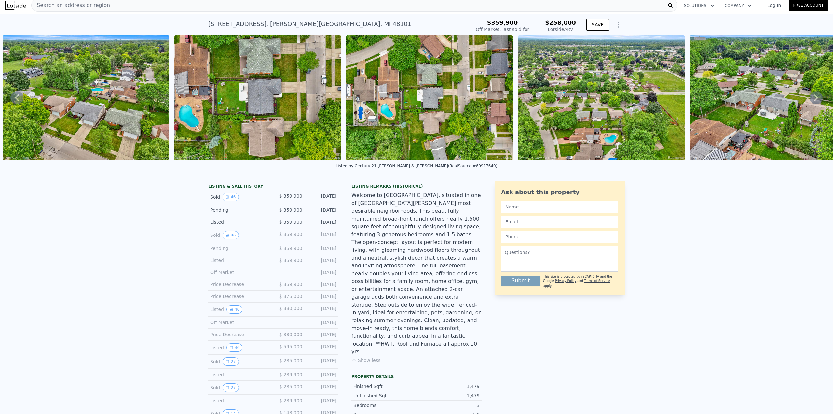
scroll to position [0, 0]
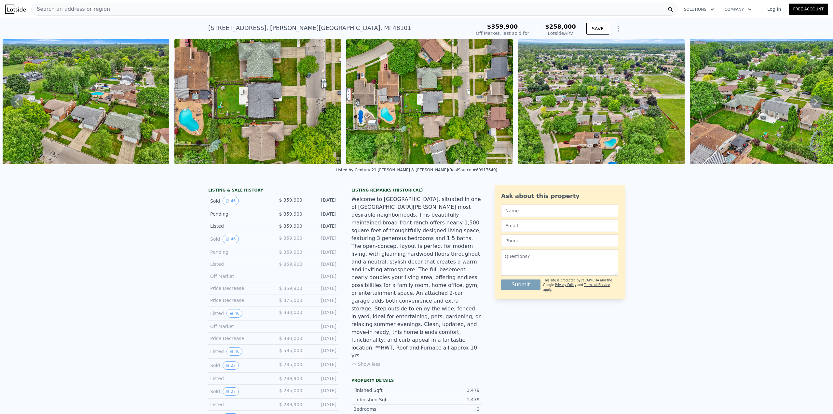
drag, startPoint x: 447, startPoint y: 247, endPoint x: 446, endPoint y: 88, distance: 158.5
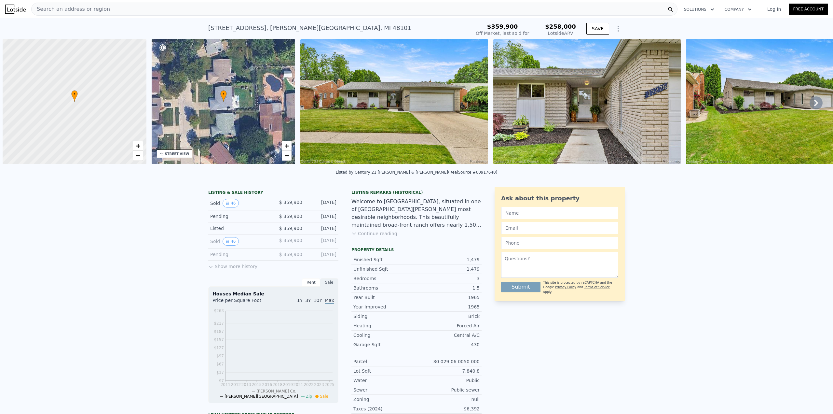
scroll to position [0, 3]
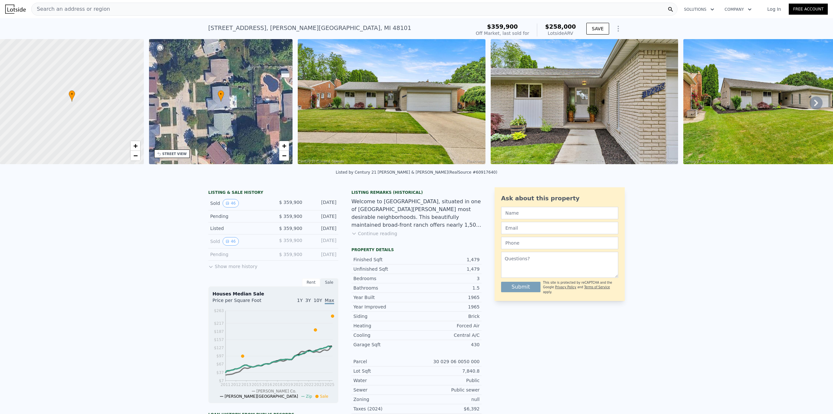
click at [155, 9] on div "Search an address or region" at bounding box center [354, 9] width 646 height 13
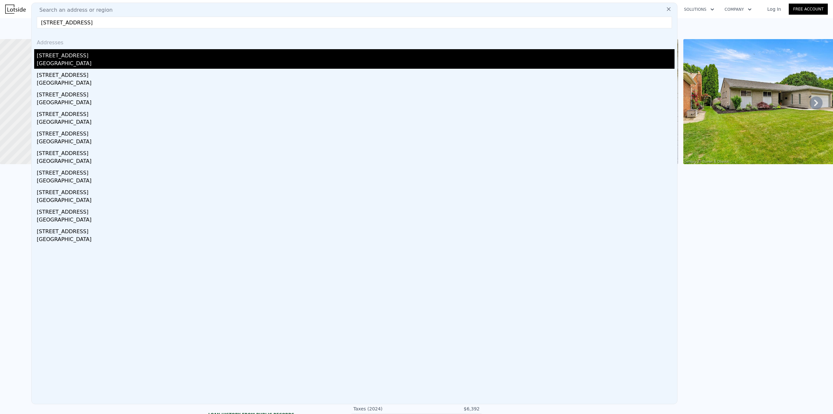
type input "11164 Kennebec Ave, Allen Park, MI 48101"
click at [127, 61] on div "Allen Park, MI 48101" at bounding box center [356, 64] width 638 height 9
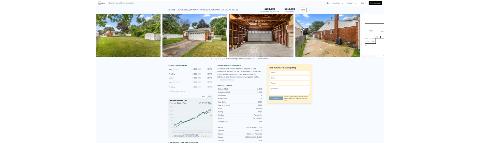
scroll to position [0, 7423]
